Goal: Find specific page/section: Find specific page/section

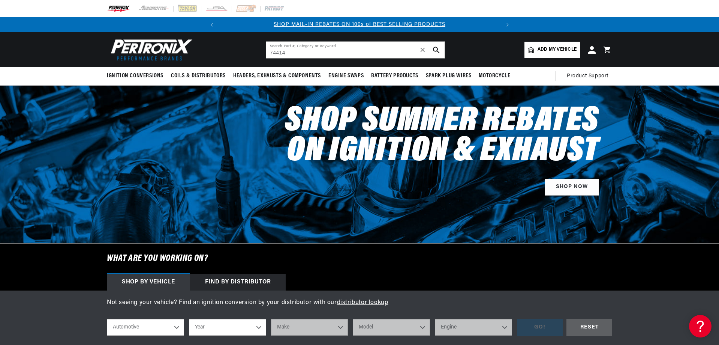
type input "74414"
click at [438, 48] on icon "search button" at bounding box center [436, 50] width 7 height 7
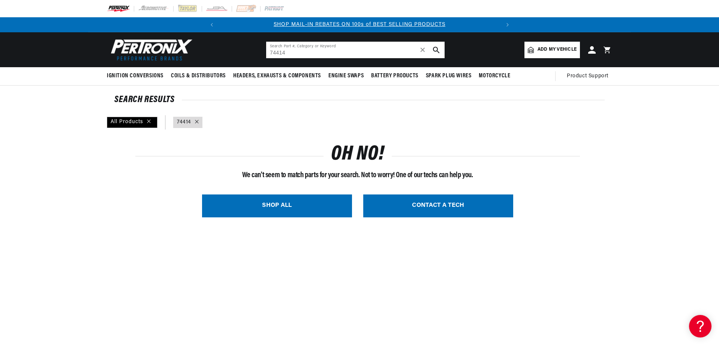
click at [279, 52] on input "74414" at bounding box center [355, 50] width 179 height 17
click at [280, 53] on input "74014" at bounding box center [355, 50] width 179 height 17
type input "7414"
drag, startPoint x: 172, startPoint y: 229, endPoint x: 181, endPoint y: 146, distance: 83.4
